Goal: Find specific page/section: Find specific page/section

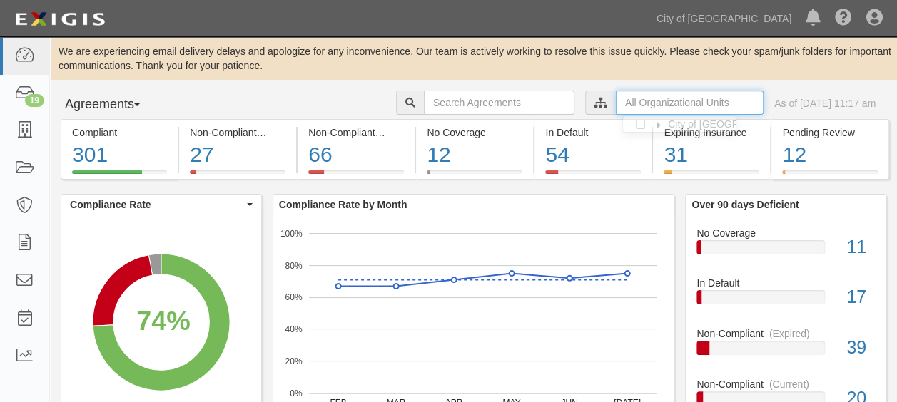
click at [616, 106] on input "text" at bounding box center [690, 103] width 148 height 24
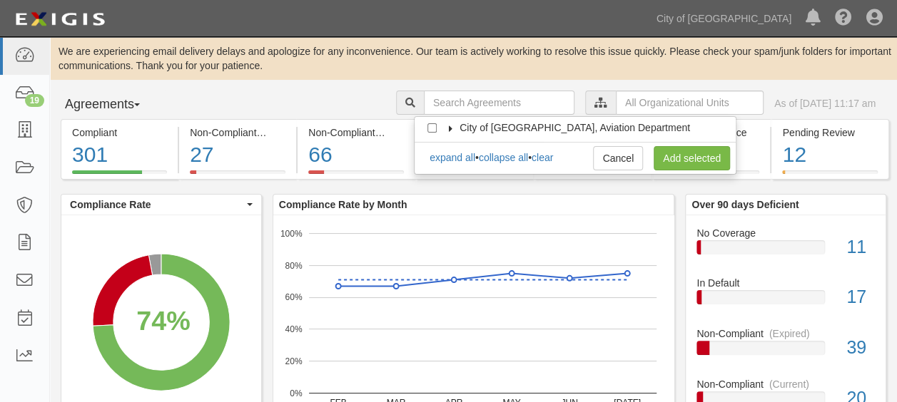
click at [451, 130] on icon at bounding box center [451, 129] width 10 height 6
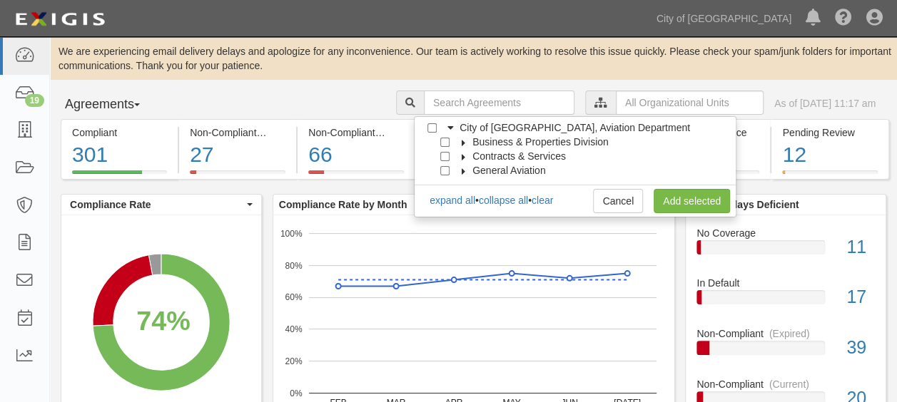
click at [462, 141] on icon at bounding box center [464, 143] width 10 height 6
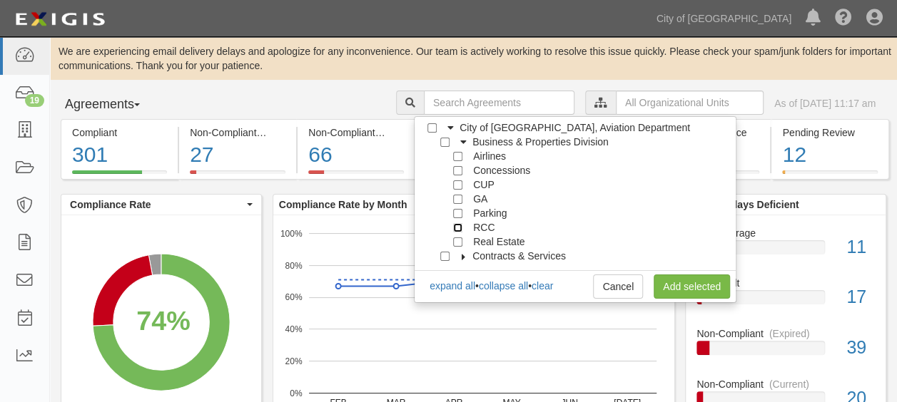
click at [456, 227] on input "RCC" at bounding box center [457, 227] width 9 height 9
checkbox input "true"
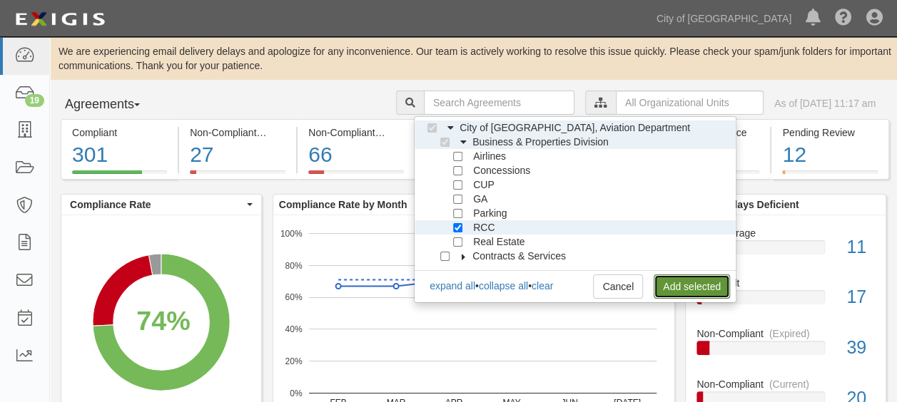
click at [664, 278] on link "Add selected" at bounding box center [692, 287] width 76 height 24
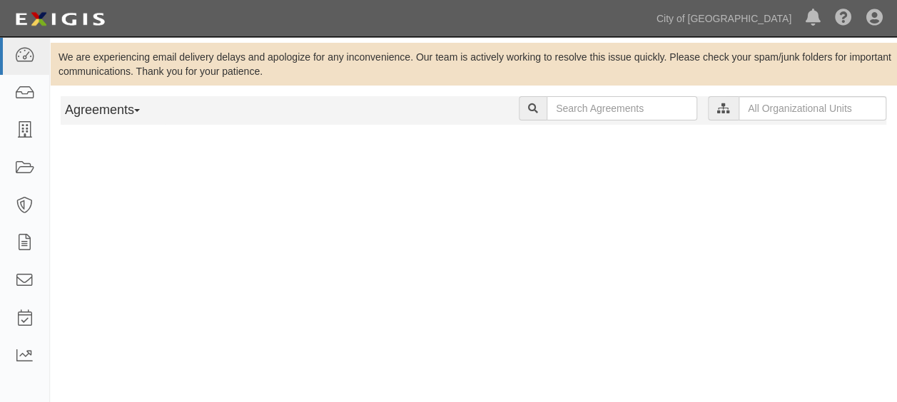
checkbox input "true"
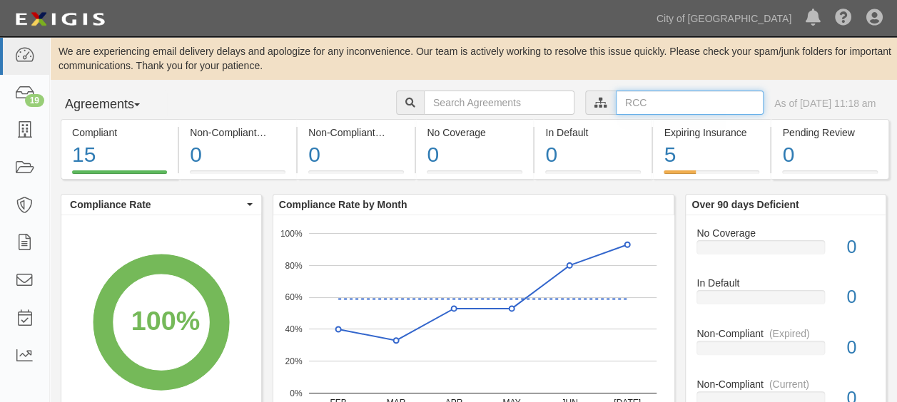
click at [641, 107] on input "text" at bounding box center [690, 103] width 148 height 24
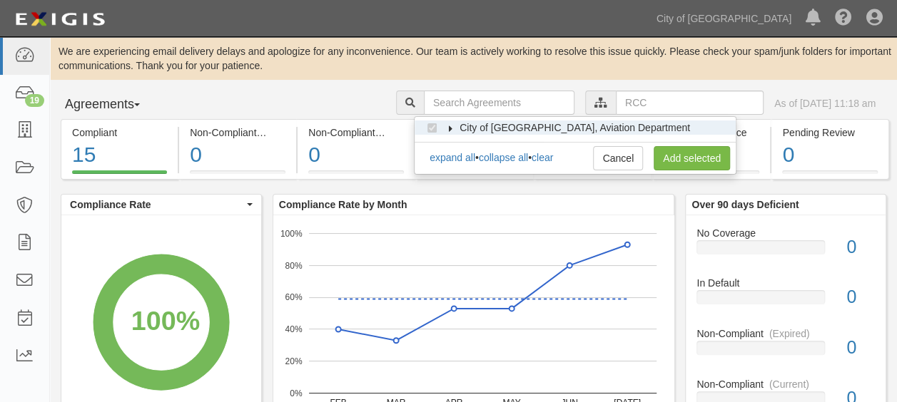
click at [452, 131] on label "City of [GEOGRAPHIC_DATA], Aviation Department" at bounding box center [566, 128] width 248 height 14
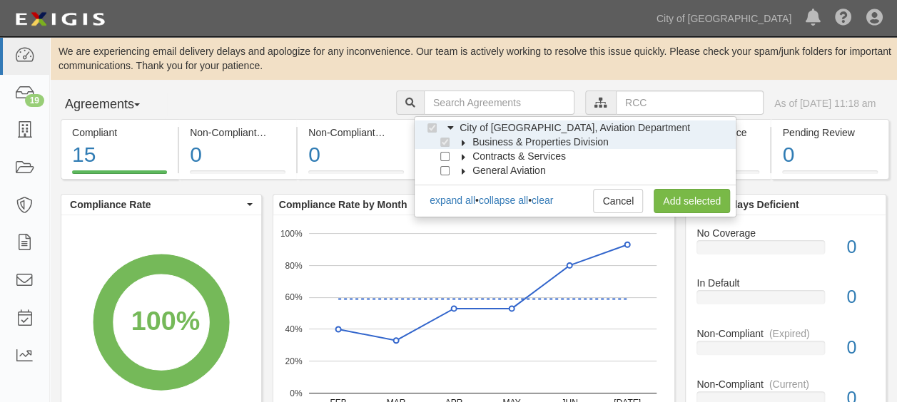
click at [461, 143] on icon at bounding box center [464, 143] width 10 height 6
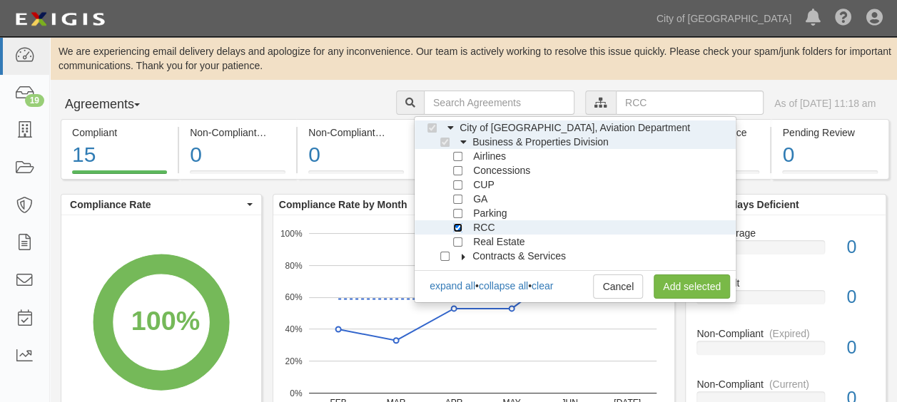
click at [457, 228] on input "RCC" at bounding box center [457, 227] width 9 height 9
checkbox input "false"
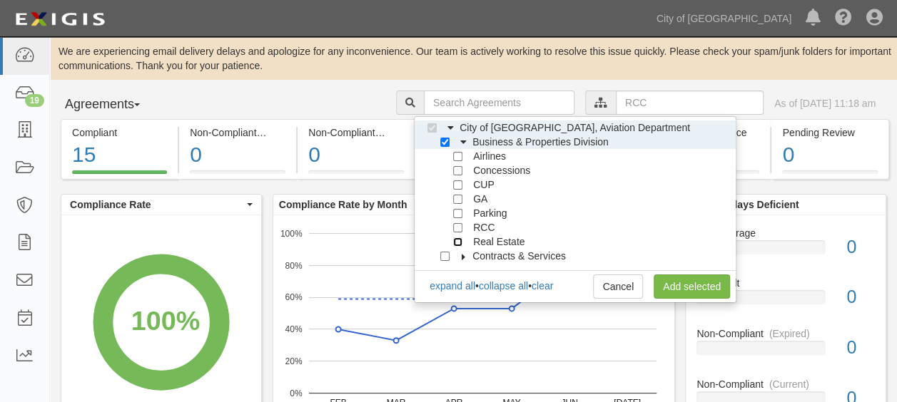
click at [458, 245] on input "Real Estate" at bounding box center [457, 242] width 9 height 9
checkbox input "true"
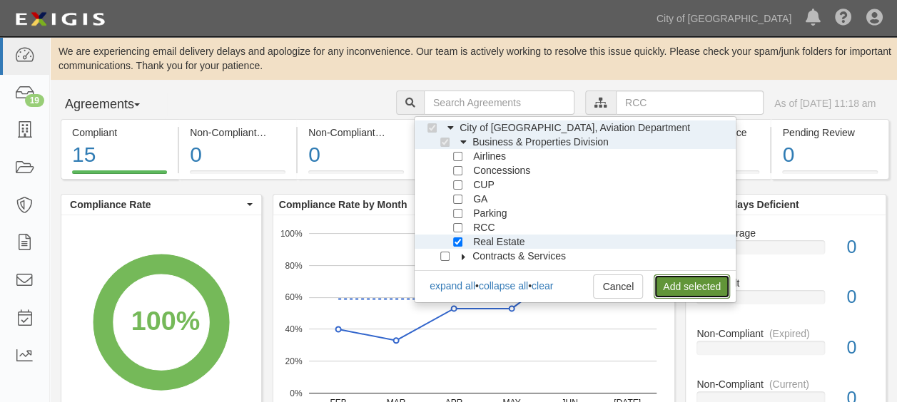
click at [662, 295] on link "Add selected" at bounding box center [692, 287] width 76 height 24
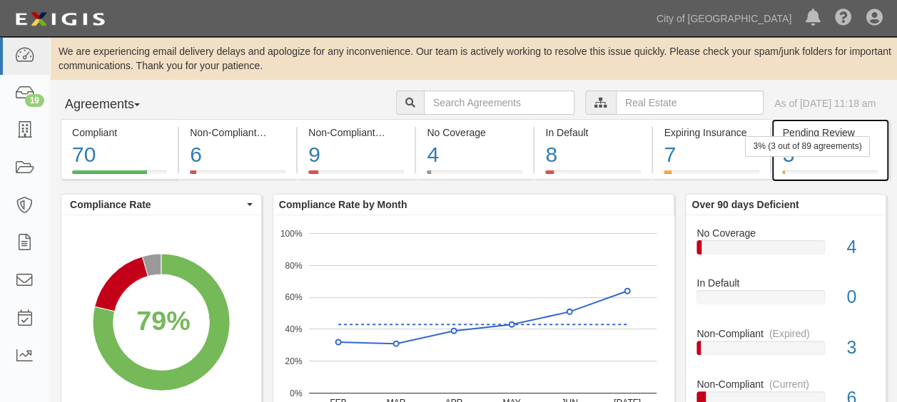
click at [823, 159] on div "3" at bounding box center [829, 155] width 95 height 31
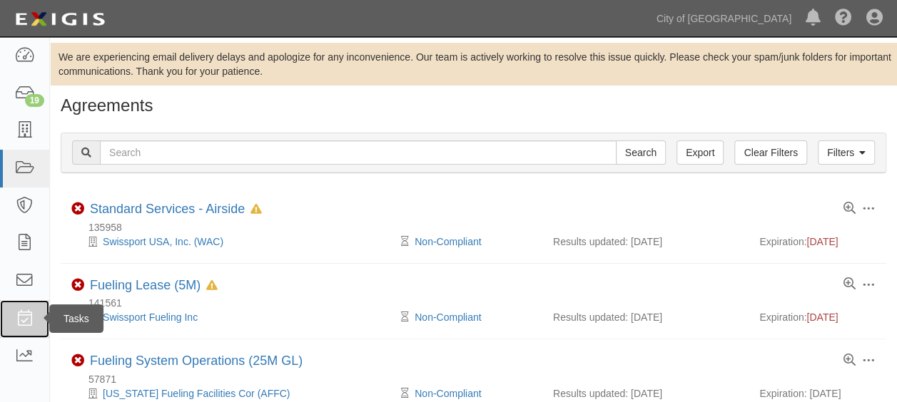
click at [19, 333] on link at bounding box center [24, 319] width 49 height 38
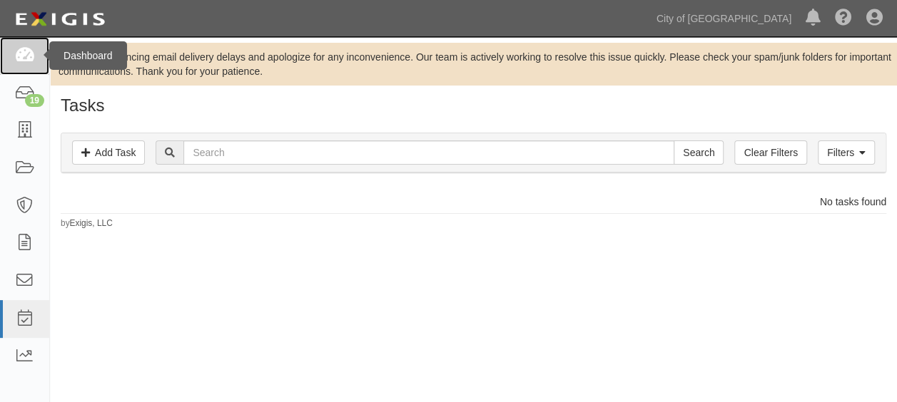
click at [30, 56] on icon at bounding box center [24, 56] width 20 height 16
